Goal: Task Accomplishment & Management: Manage account settings

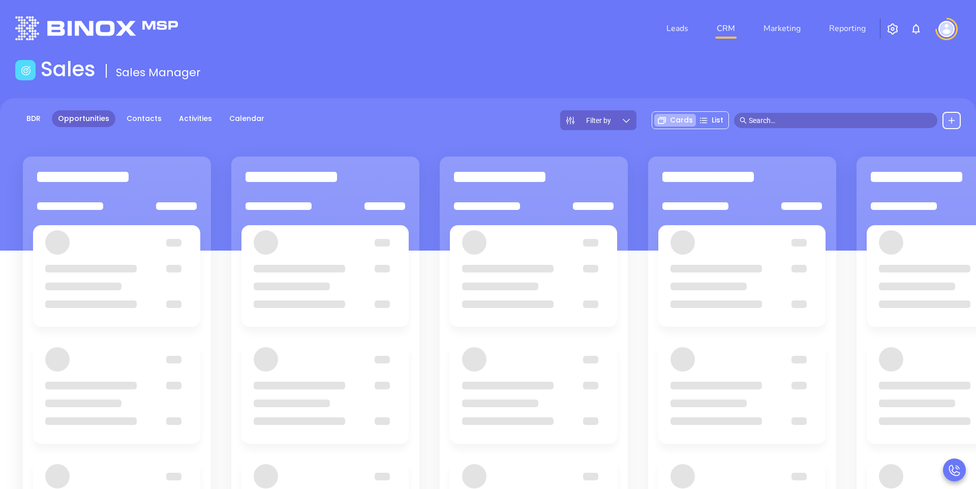
click at [520, 74] on div "Sales Sales Manager" at bounding box center [488, 71] width 958 height 28
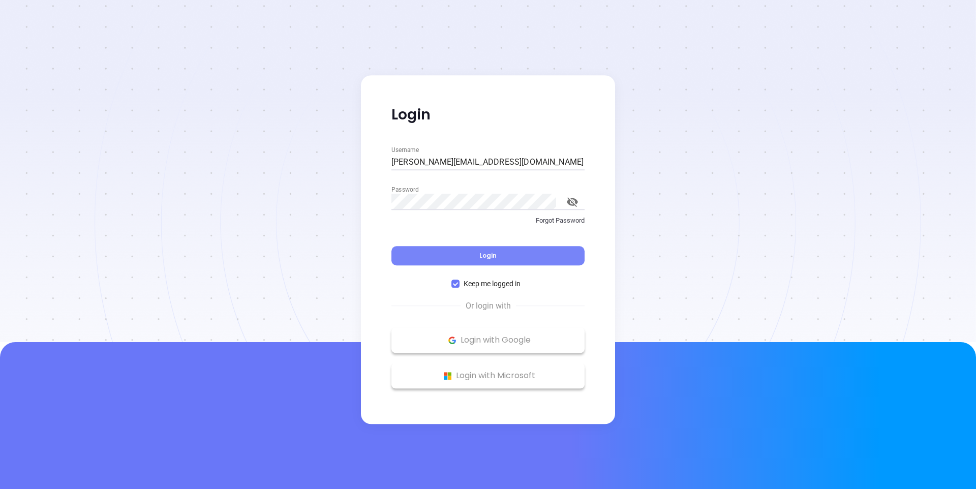
click at [467, 260] on button "Login" at bounding box center [488, 255] width 193 height 19
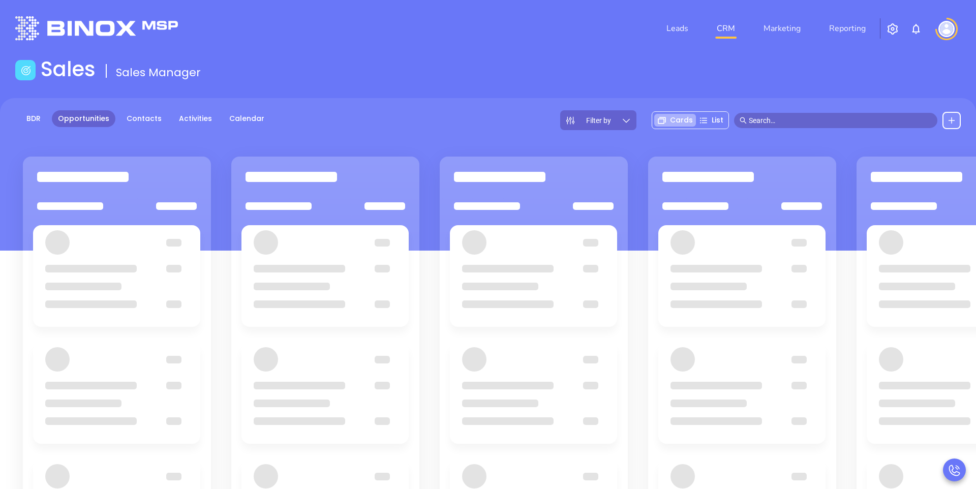
click at [477, 75] on div "Sales Sales Manager" at bounding box center [488, 71] width 958 height 28
click at [449, 74] on div "Sales Sales Manager" at bounding box center [488, 71] width 958 height 28
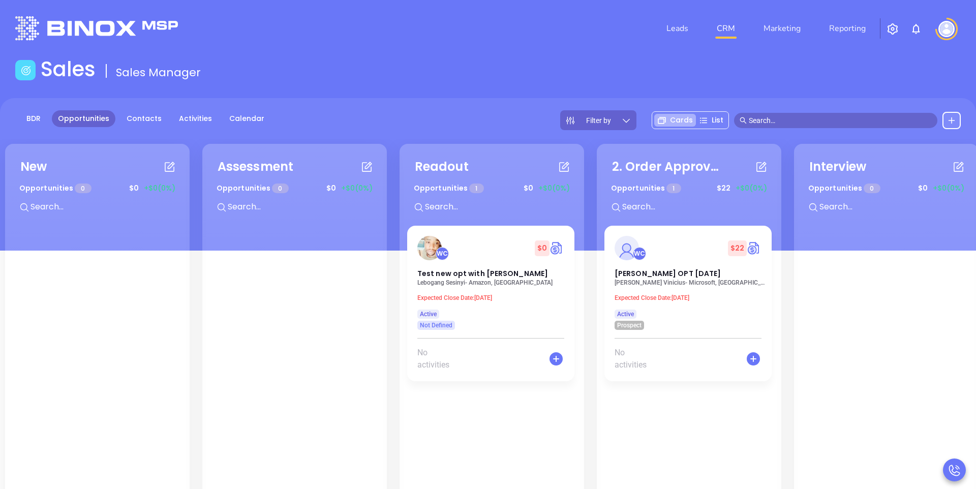
click at [396, 75] on div "Sales Sales Manager" at bounding box center [488, 71] width 958 height 28
click at [682, 29] on link "Leads" at bounding box center [678, 28] width 30 height 20
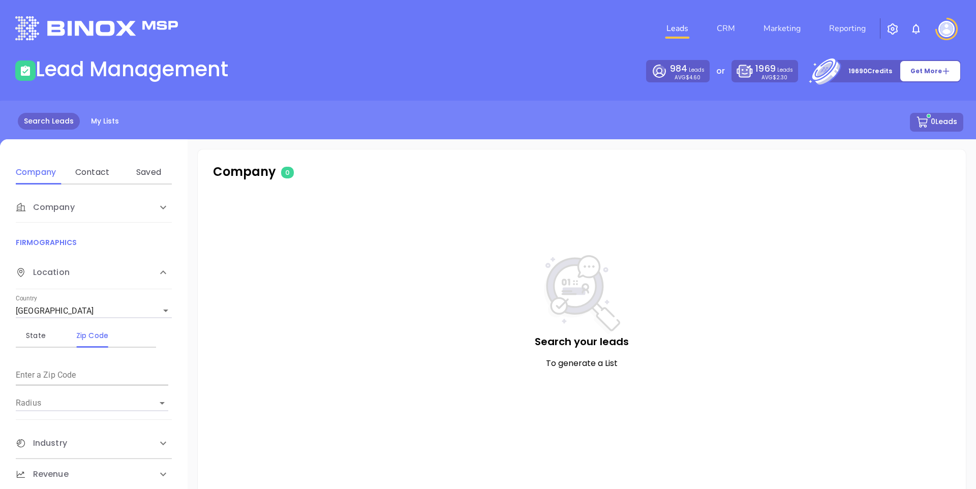
click at [414, 58] on div "Lead Management" at bounding box center [248, 71] width 479 height 28
click at [103, 121] on link "My Lists" at bounding box center [105, 121] width 40 height 17
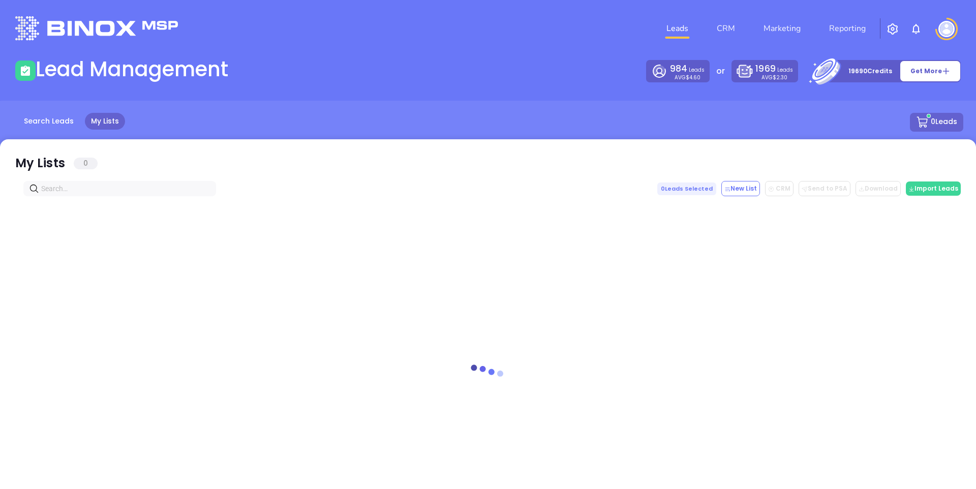
drag, startPoint x: 417, startPoint y: 80, endPoint x: 467, endPoint y: 87, distance: 50.4
click at [418, 80] on div "Lead Management" at bounding box center [248, 71] width 479 height 28
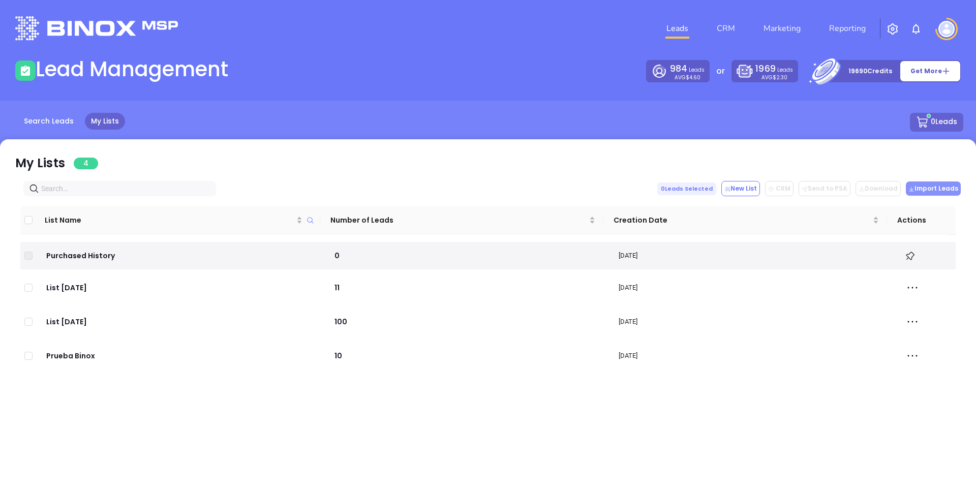
click at [935, 188] on button "Import Leads" at bounding box center [933, 189] width 55 height 14
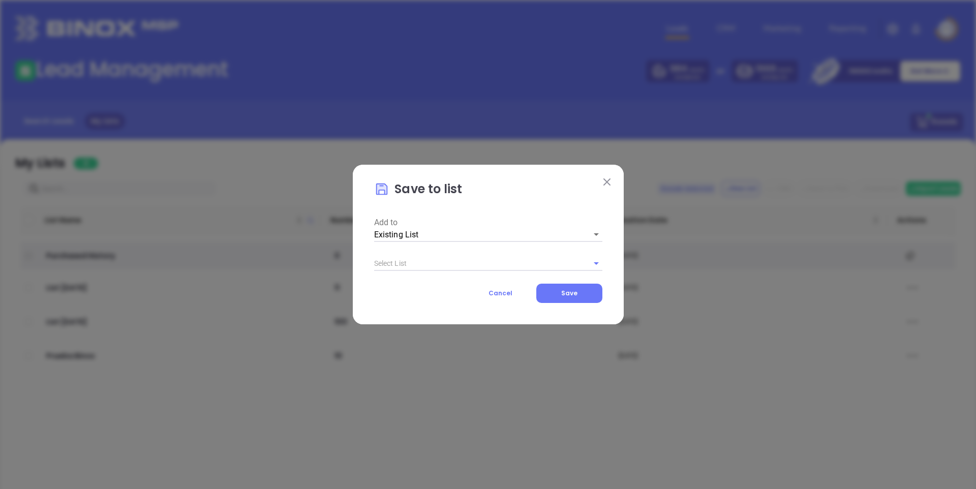
click at [433, 233] on body "Leads CRM Marketing Reporting Financial Leads Leads Lead Management 984 Leads A…" at bounding box center [488, 244] width 976 height 489
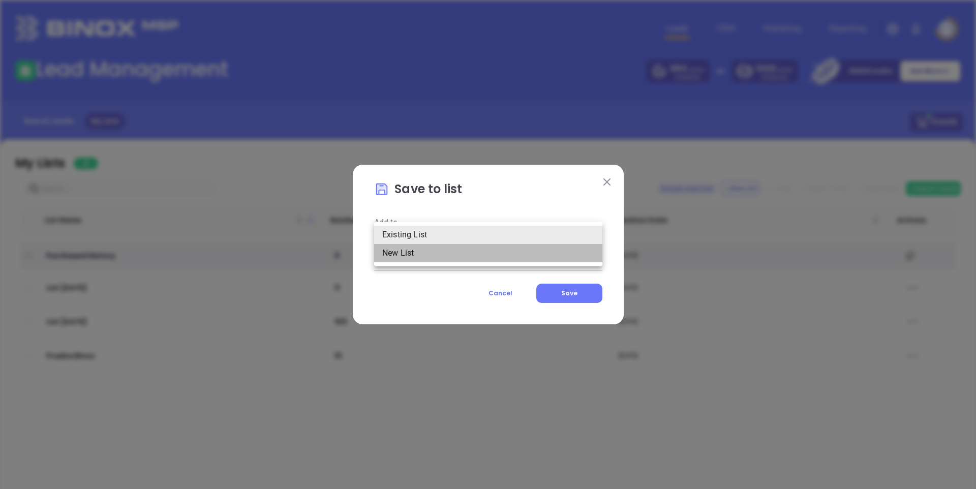
click at [425, 247] on li "New List" at bounding box center [488, 253] width 228 height 18
type input "2"
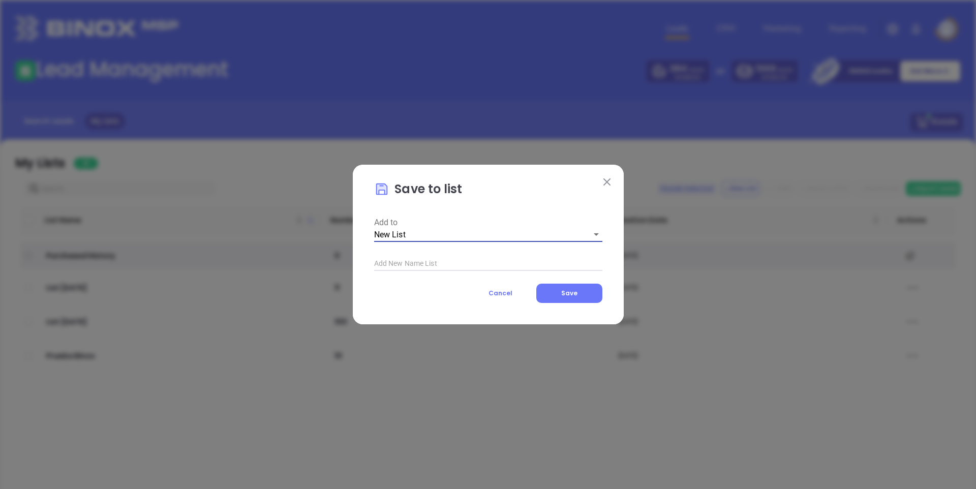
click at [456, 264] on input "text" at bounding box center [488, 263] width 228 height 15
type input "Lista de prueba"
click at [579, 298] on button "Save" at bounding box center [570, 293] width 66 height 19
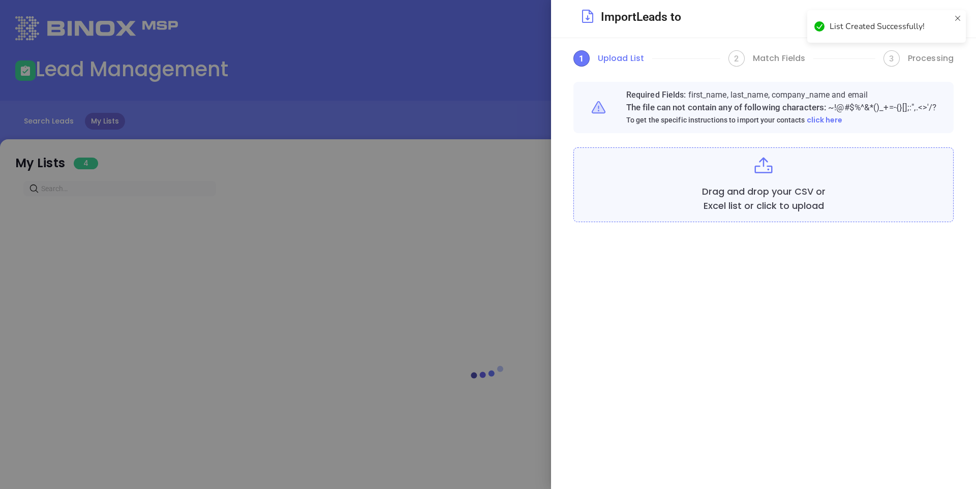
click at [722, 178] on div "Drag and drop your CSV or Excel list or click to upload" at bounding box center [763, 184] width 363 height 57
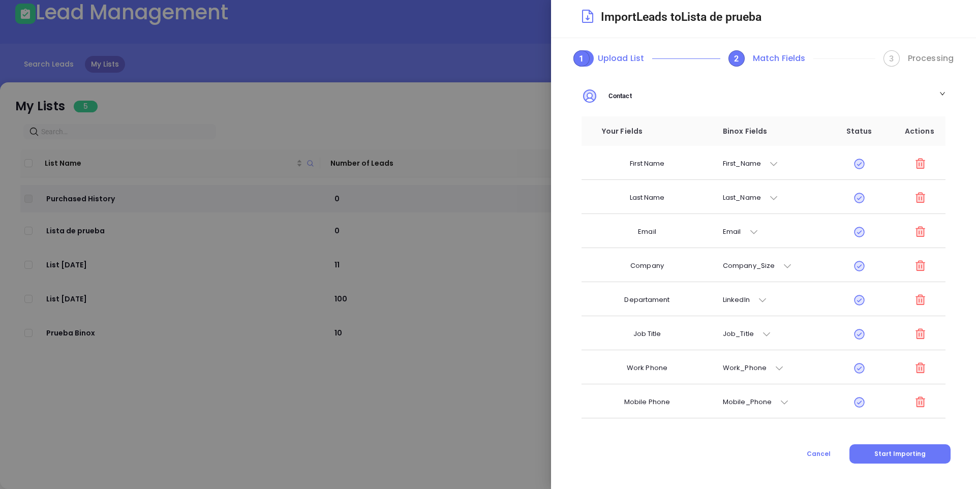
click at [919, 299] on td at bounding box center [915, 299] width 61 height 34
click at [918, 299] on icon at bounding box center [920, 300] width 13 height 13
click at [918, 300] on icon at bounding box center [920, 300] width 13 height 13
click at [916, 301] on icon at bounding box center [921, 299] width 10 height 10
click at [917, 302] on icon at bounding box center [920, 300] width 7 height 8
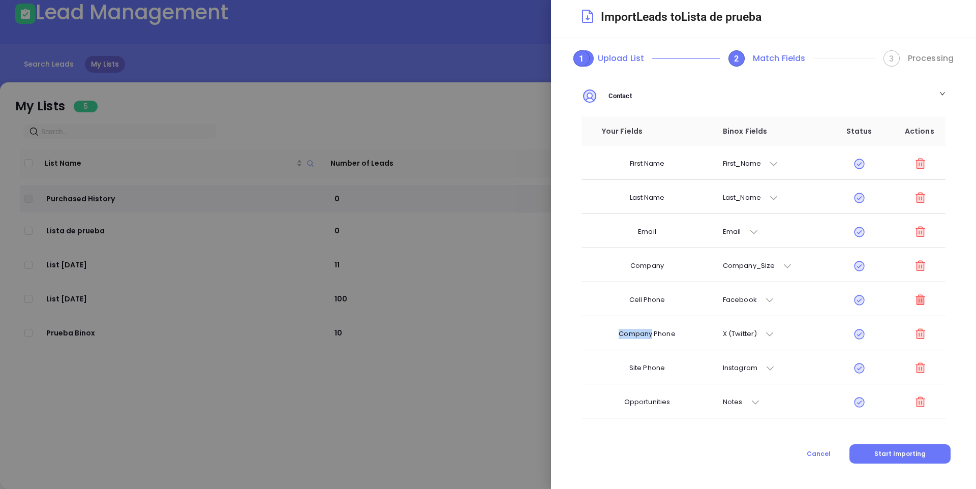
click at [917, 302] on icon at bounding box center [920, 300] width 7 height 8
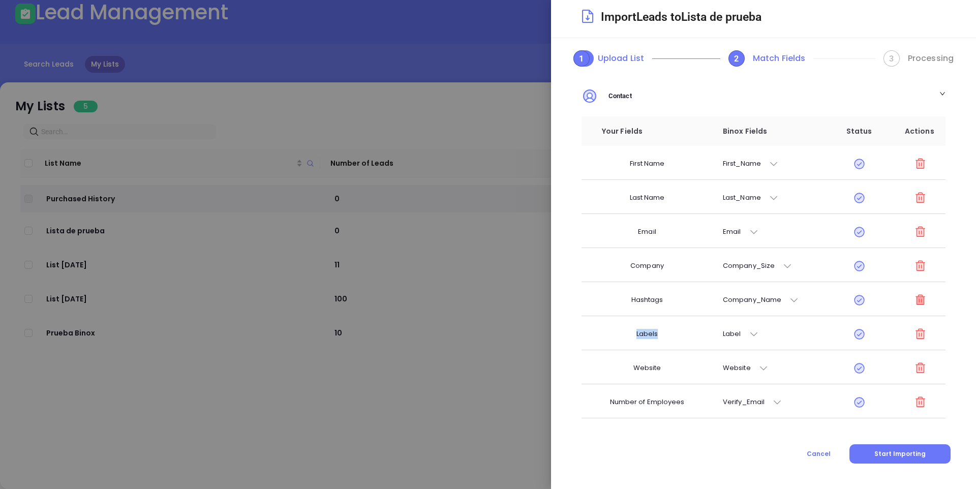
click at [917, 302] on icon at bounding box center [920, 300] width 7 height 8
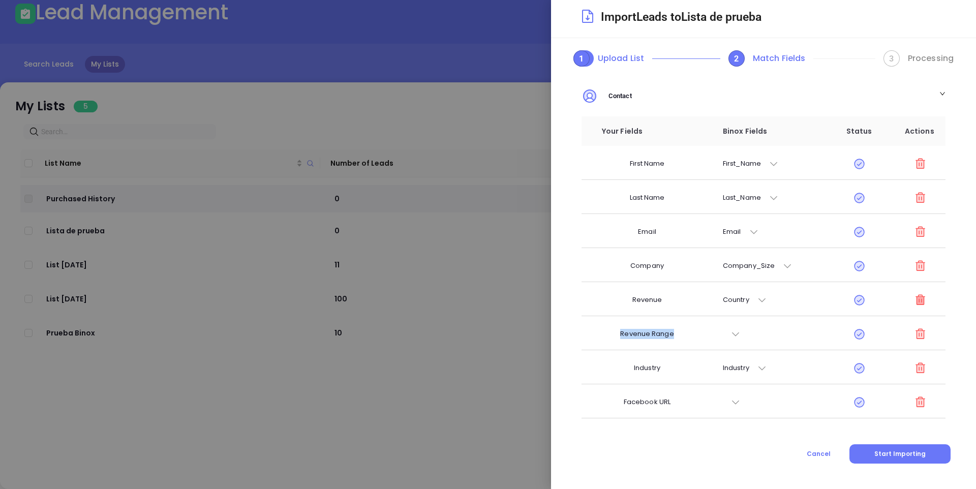
click at [917, 302] on icon at bounding box center [920, 300] width 7 height 8
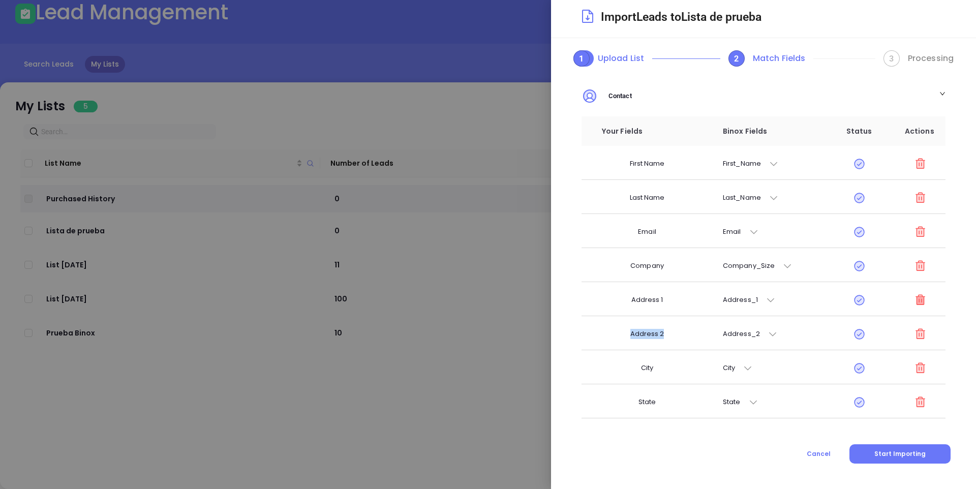
click at [917, 302] on icon at bounding box center [920, 300] width 7 height 8
click at [780, 263] on div "Company_Size" at bounding box center [758, 266] width 70 height 10
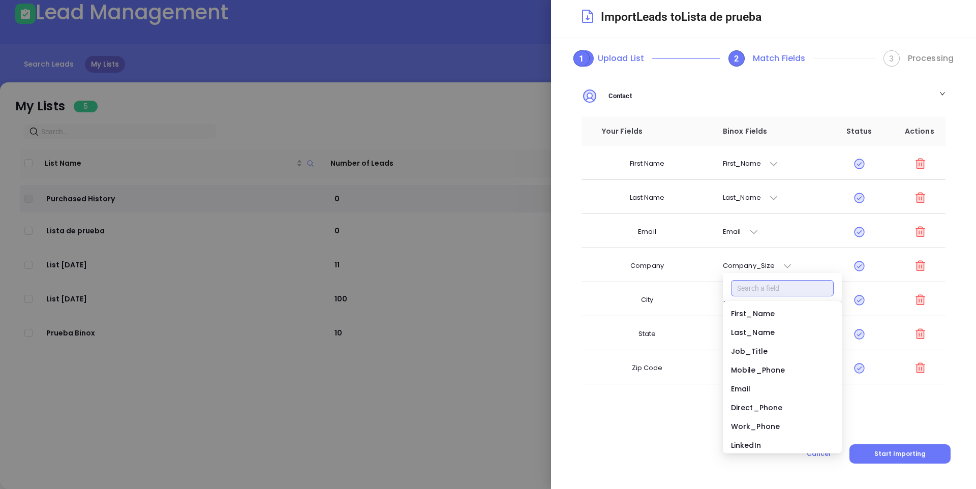
click at [761, 295] on input "text" at bounding box center [782, 288] width 103 height 16
type input "name"
click at [765, 350] on div "Company_Name" at bounding box center [782, 351] width 103 height 11
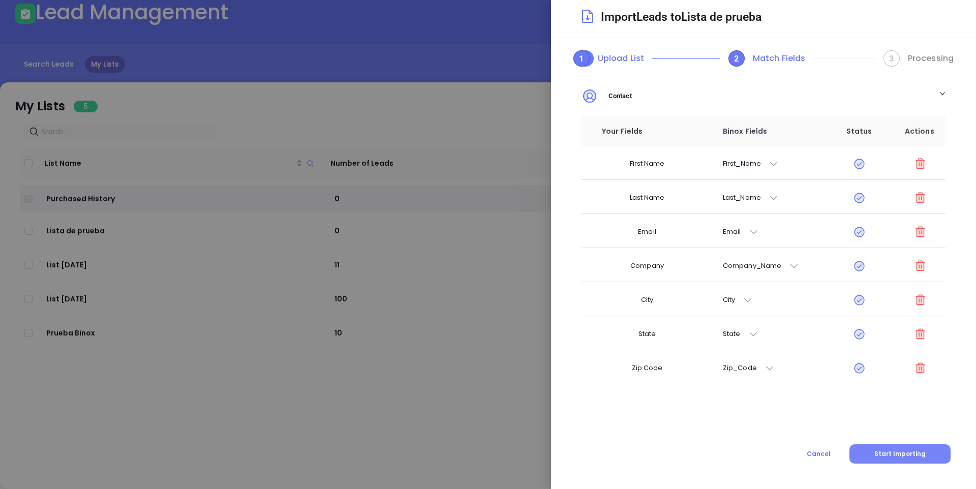
click at [901, 450] on span "Start Importing" at bounding box center [900, 454] width 51 height 9
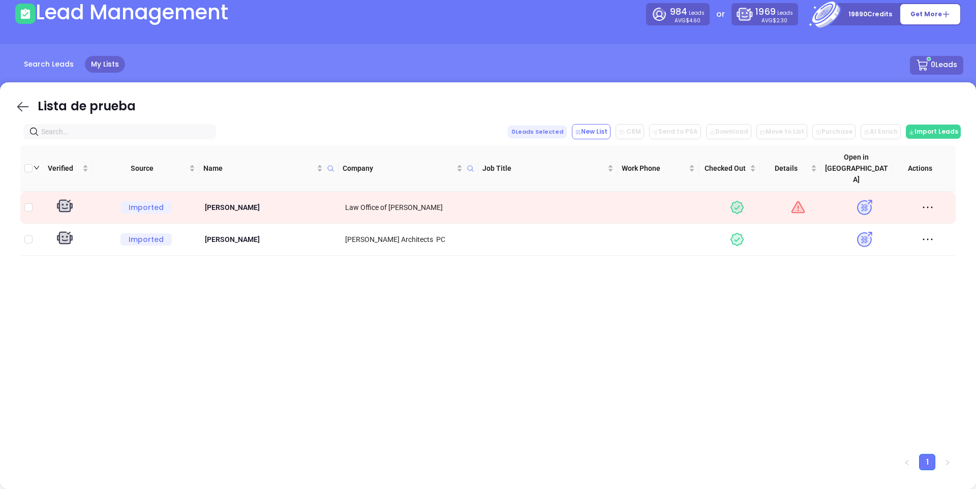
click at [19, 106] on icon at bounding box center [22, 106] width 15 height 15
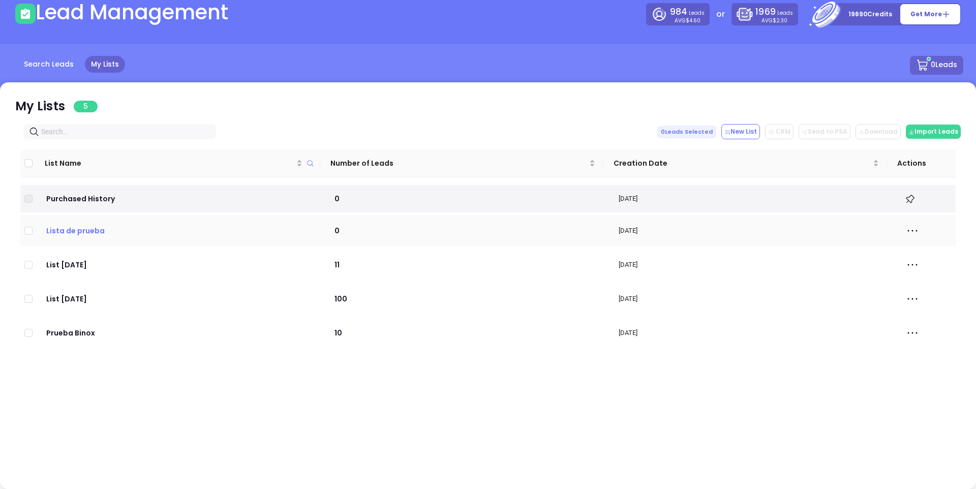
click at [66, 228] on p "Lista de prueba" at bounding box center [180, 230] width 270 height 11
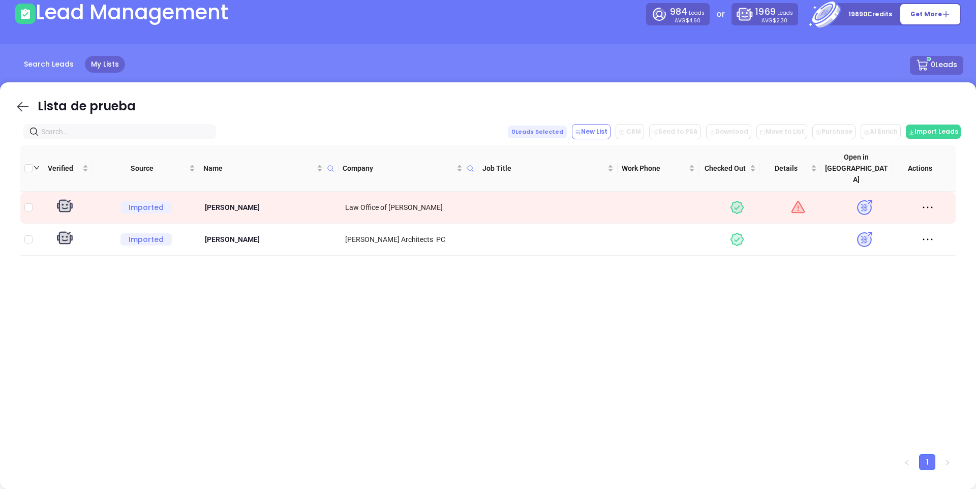
click at [15, 103] on icon at bounding box center [22, 106] width 15 height 15
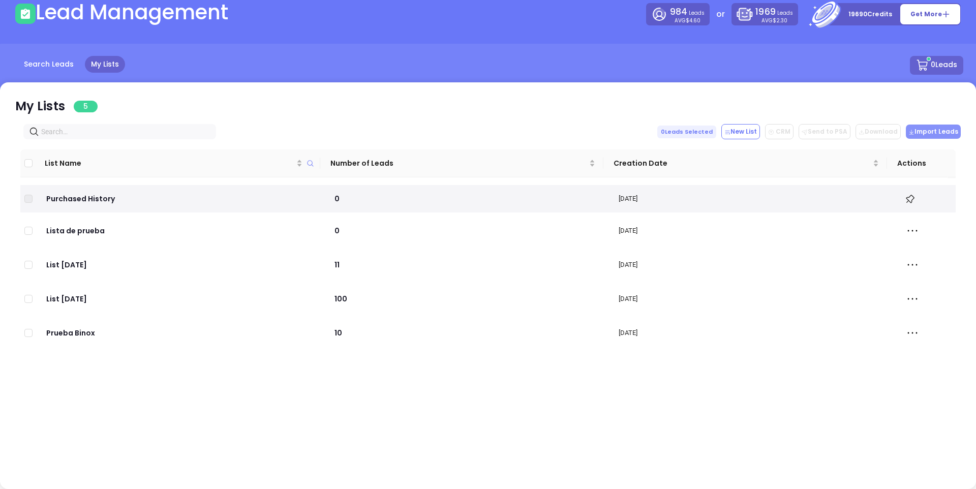
click at [936, 136] on button "Import Leads" at bounding box center [933, 132] width 55 height 14
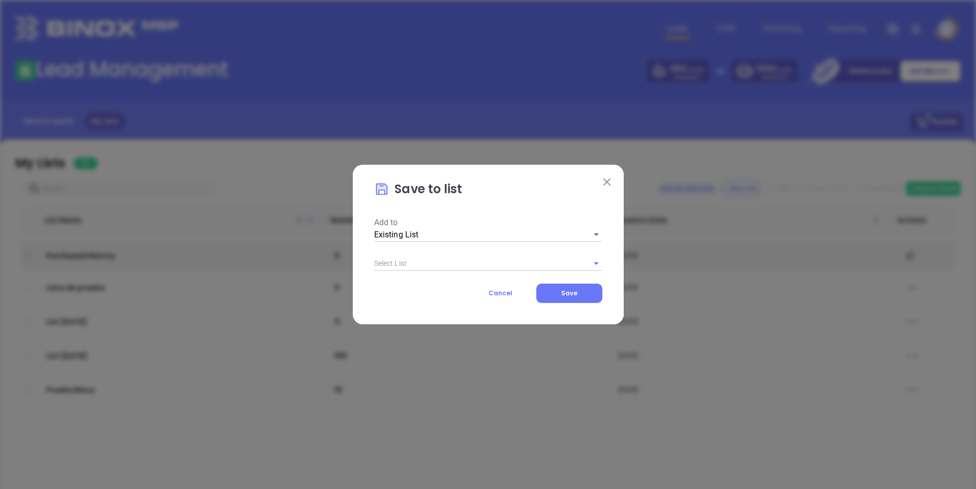
click at [447, 227] on body "Leads CRM Marketing Reporting Financial Leads Leads Lead Management 984 Leads A…" at bounding box center [488, 244] width 976 height 489
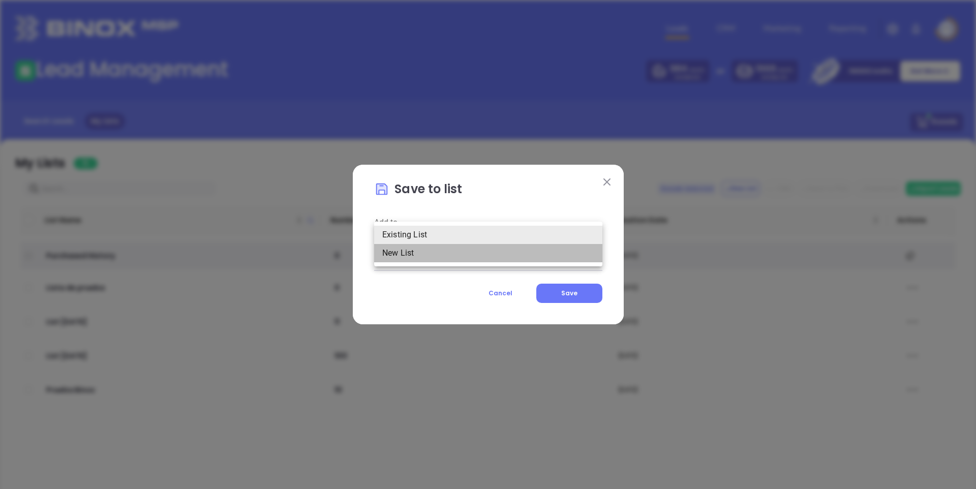
click at [434, 255] on li "New List" at bounding box center [488, 253] width 228 height 18
type input "2"
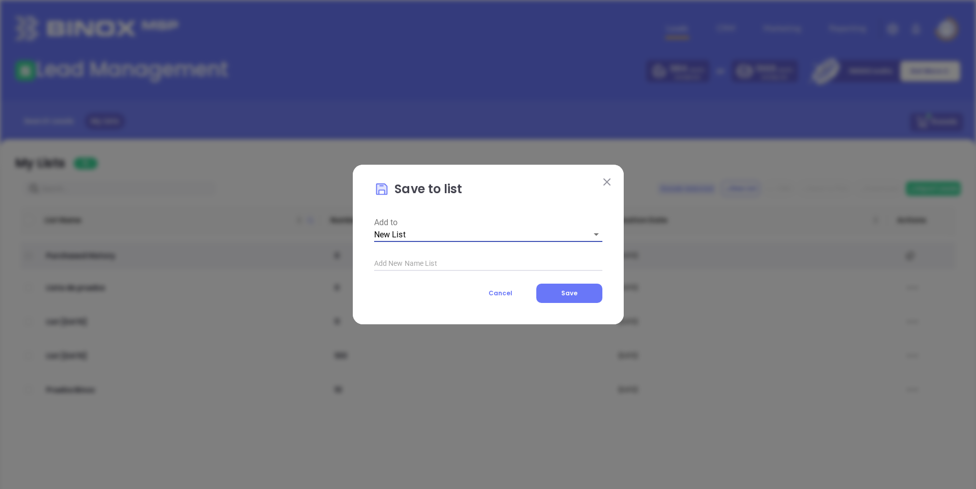
click at [400, 266] on input "text" at bounding box center [488, 263] width 228 height 15
type input "Lista de test [PERSON_NAME]"
click at [570, 291] on span "Save" at bounding box center [569, 293] width 16 height 9
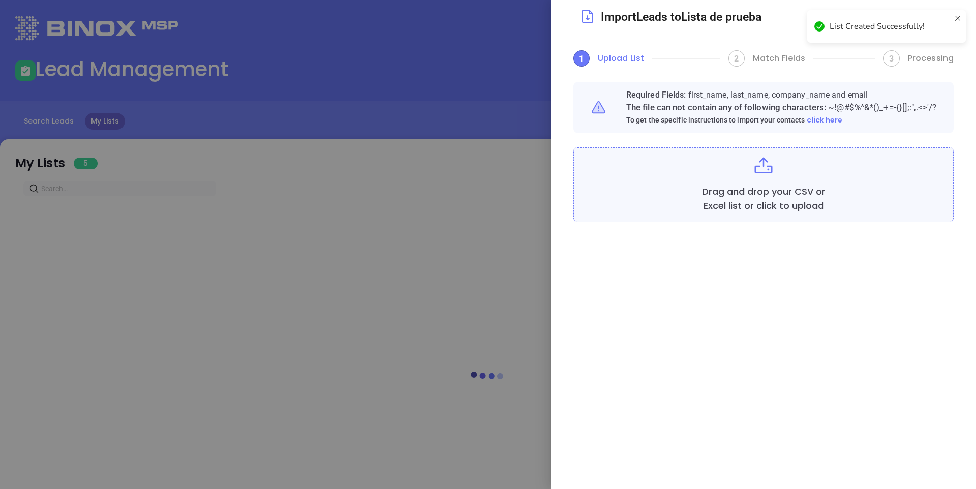
click at [493, 187] on div at bounding box center [488, 244] width 976 height 489
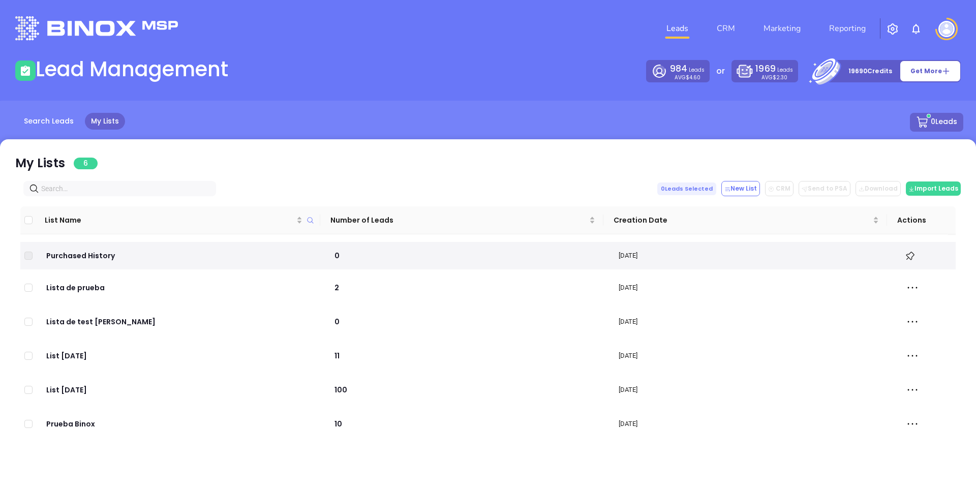
click at [402, 111] on div "Search Leads My Lists 0 Leads" at bounding box center [488, 134] width 989 height 67
click at [311, 155] on div "My Lists 6" at bounding box center [488, 164] width 946 height 21
click at [382, 155] on div "My Lists 6" at bounding box center [488, 164] width 946 height 21
click at [372, 161] on div "My Lists 6" at bounding box center [488, 164] width 946 height 21
